Goal: Information Seeking & Learning: Learn about a topic

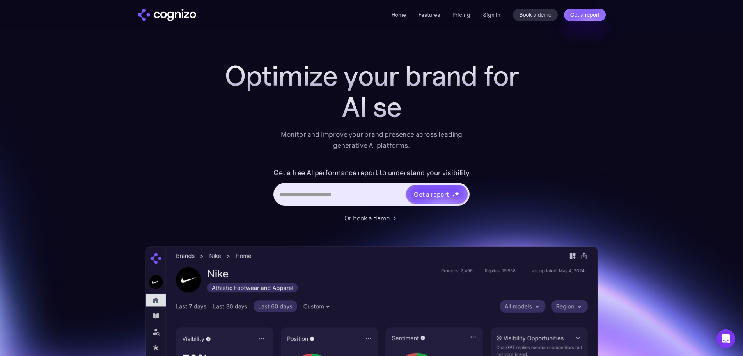
click at [472, 14] on div "Home Features Pricing Book a demo Get a report Sign in Book a demo Get a report" at bounding box center [499, 15] width 214 height 12
click at [467, 12] on link "Pricing" at bounding box center [462, 14] width 18 height 7
